Goal: Task Accomplishment & Management: Manage account settings

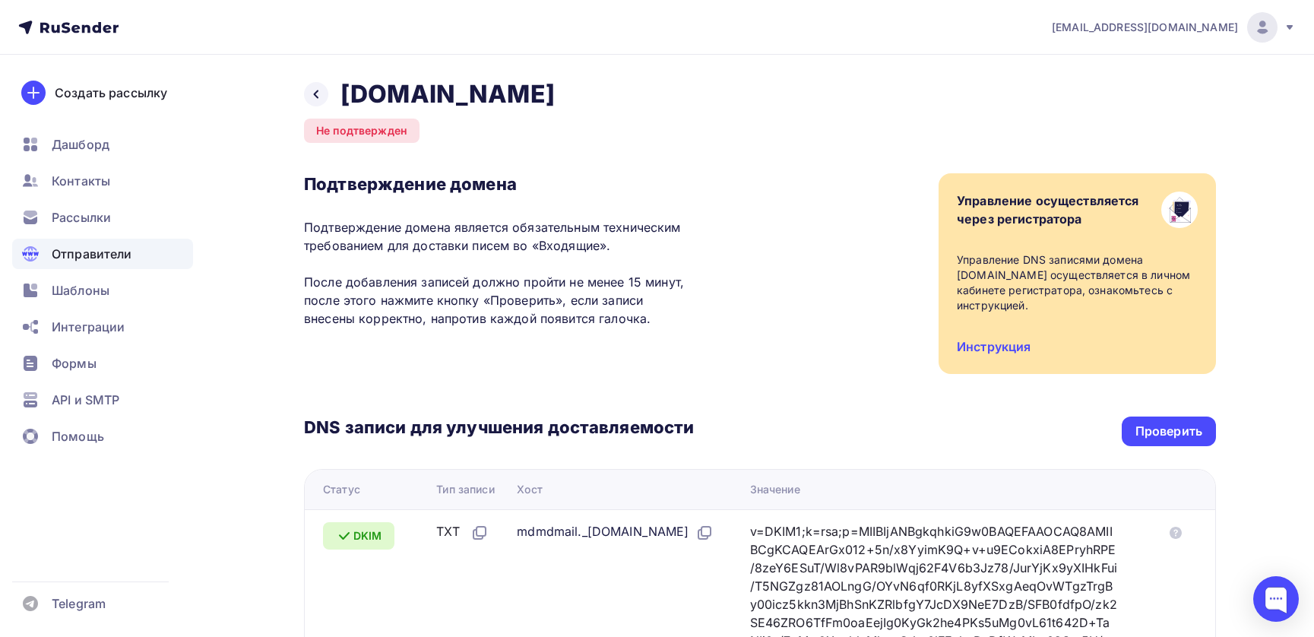
scroll to position [321, 0]
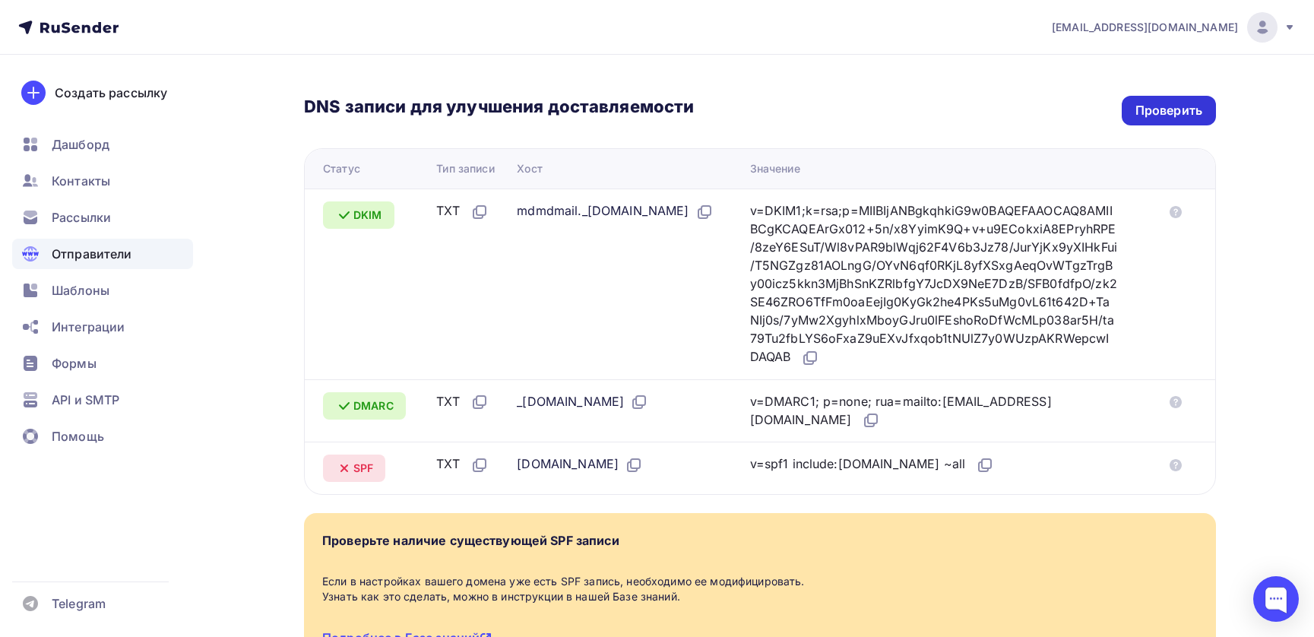
click at [1148, 112] on div "Проверить" at bounding box center [1169, 110] width 67 height 17
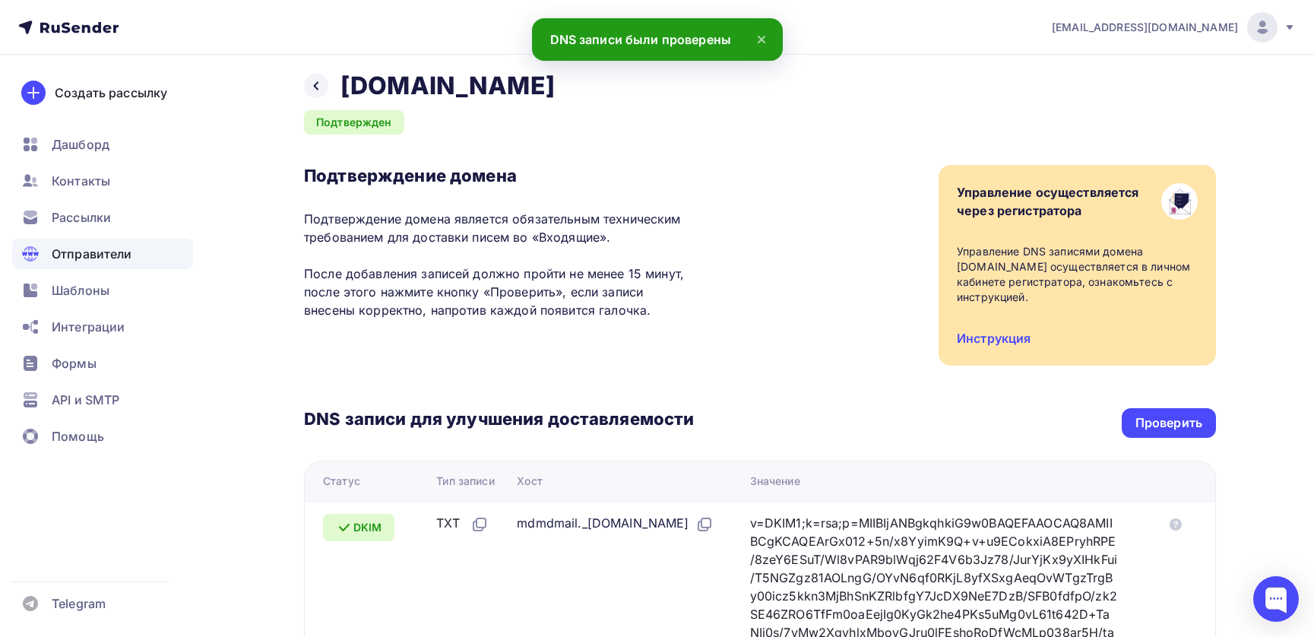
scroll to position [0, 0]
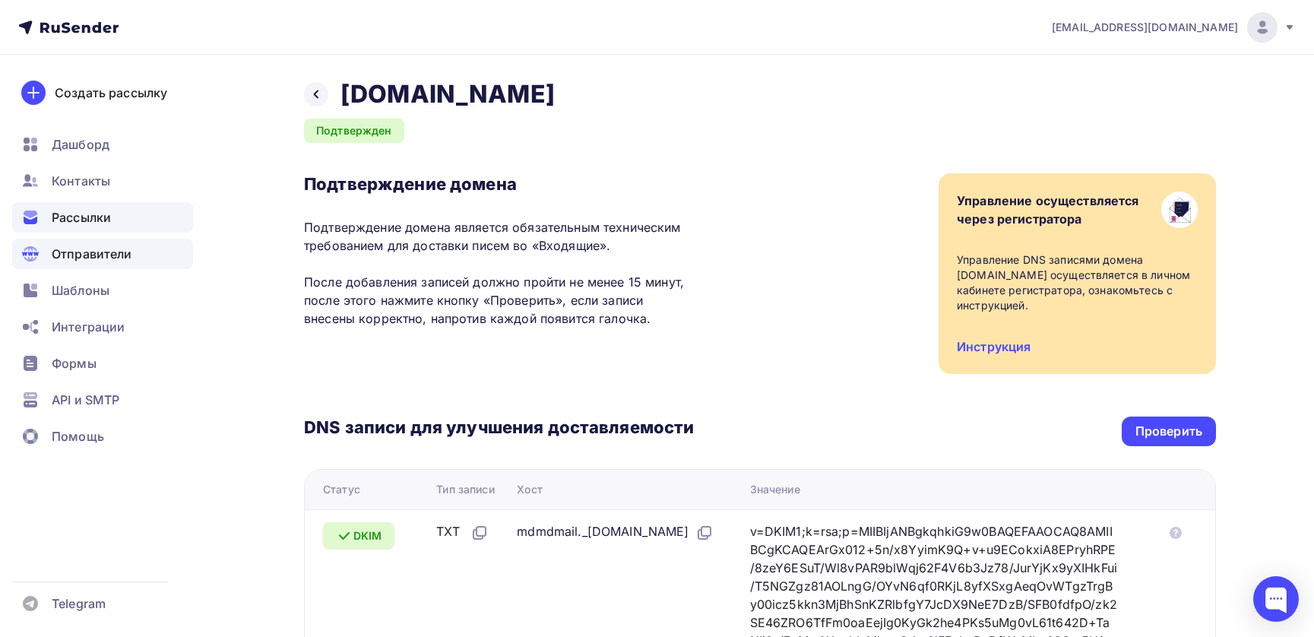
click at [62, 219] on span "Рассылки" at bounding box center [81, 217] width 59 height 18
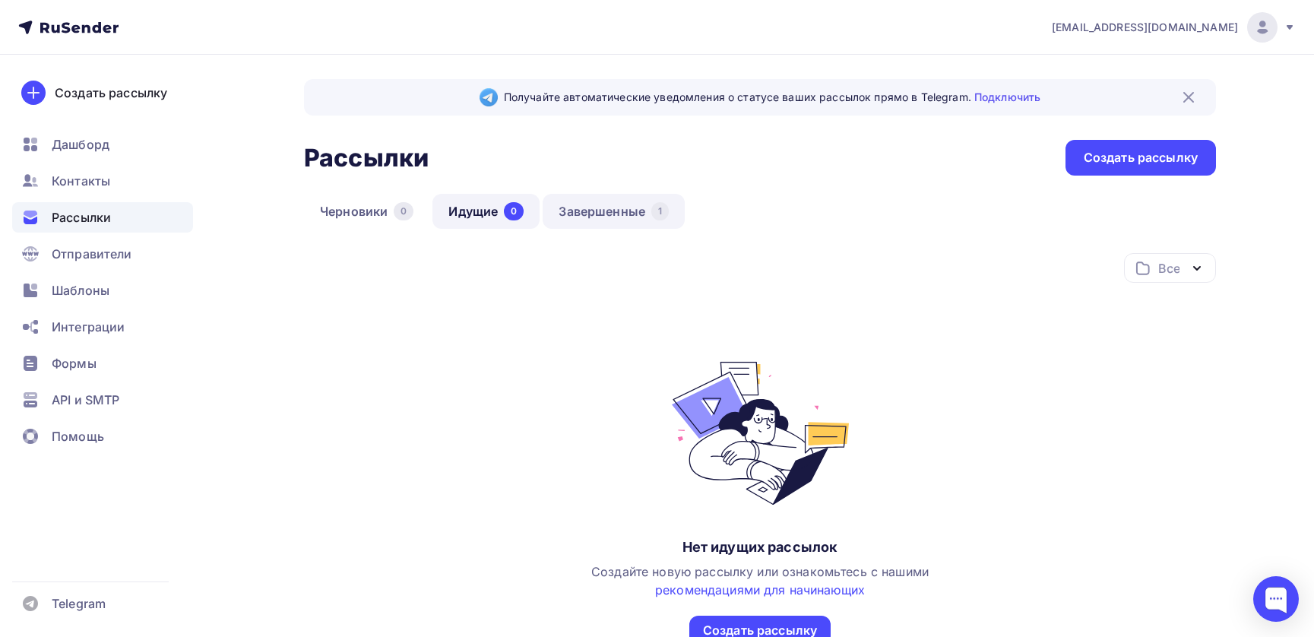
click at [614, 216] on link "Завершенные 1" at bounding box center [614, 211] width 142 height 35
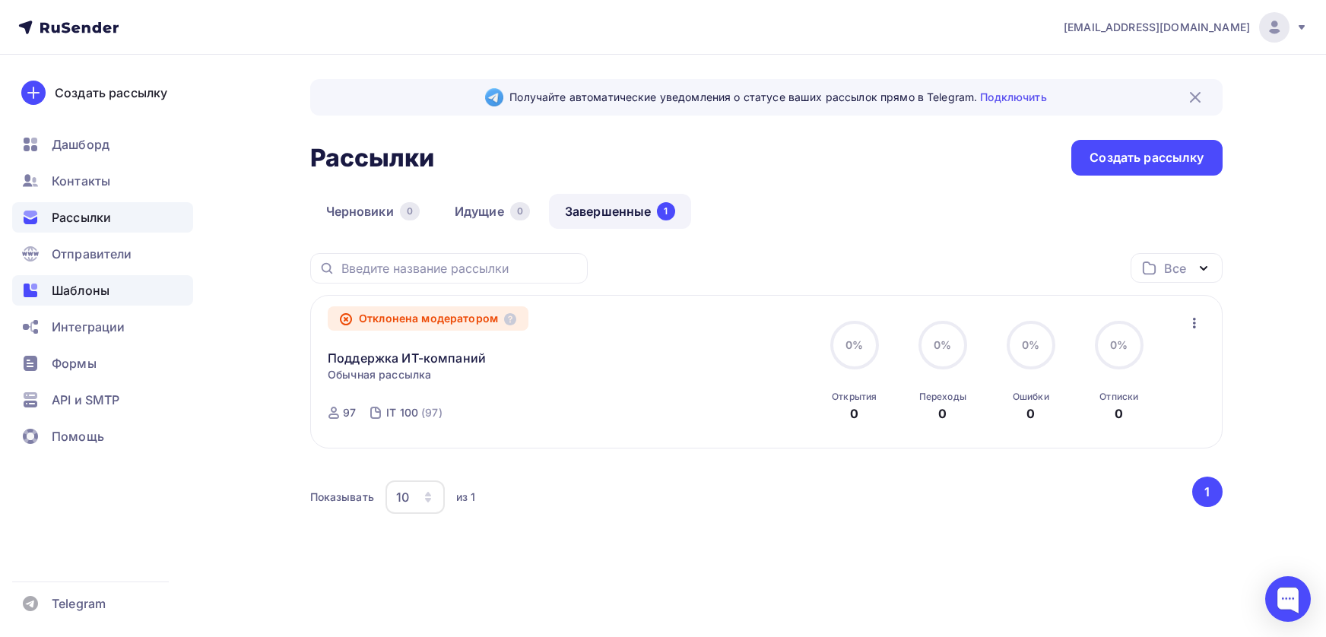
click at [101, 286] on span "Шаблоны" at bounding box center [81, 290] width 58 height 18
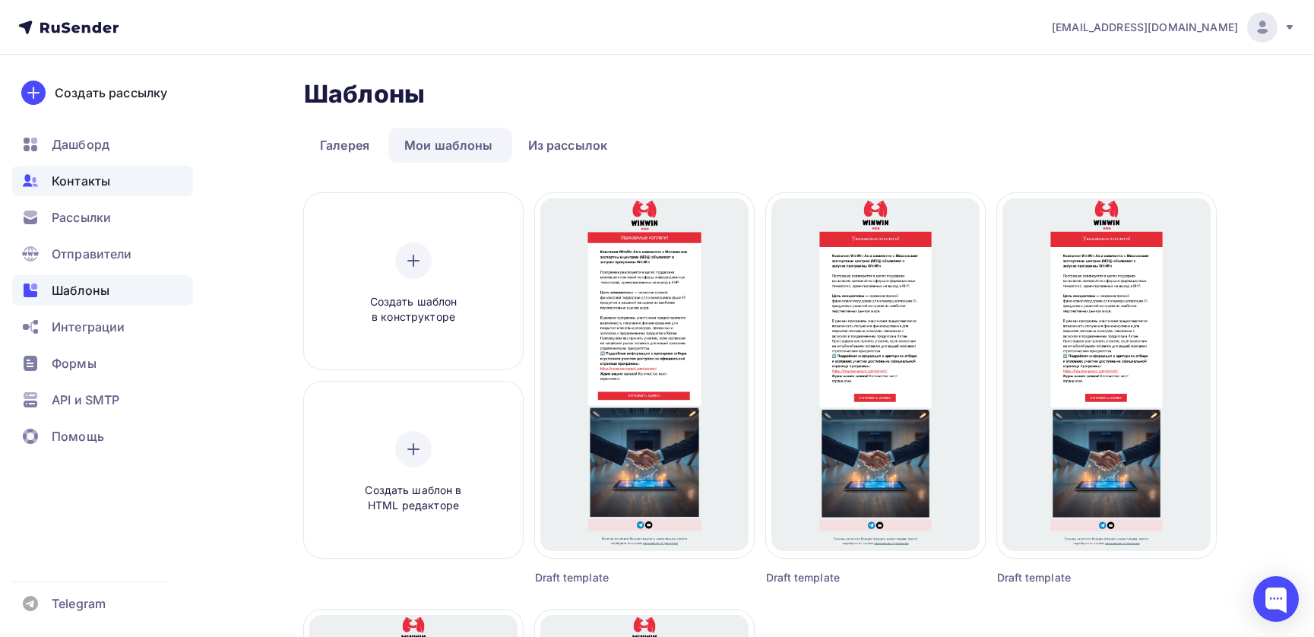
click at [87, 188] on span "Контакты" at bounding box center [81, 181] width 59 height 18
